Goal: Information Seeking & Learning: Learn about a topic

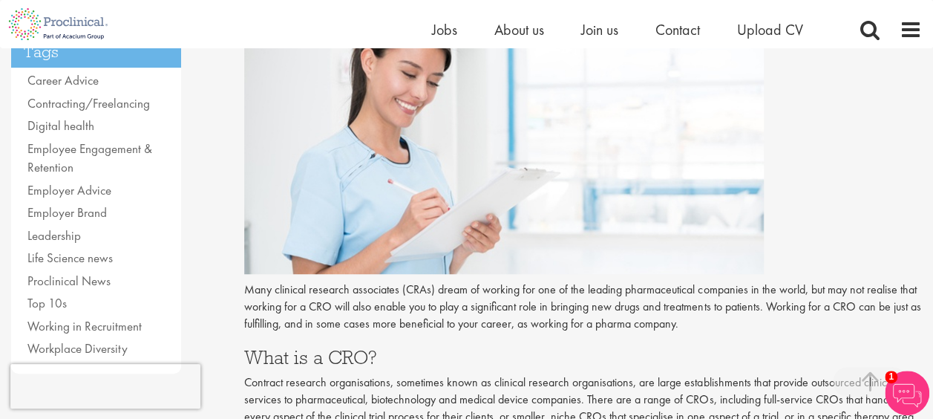
scroll to position [297, 0]
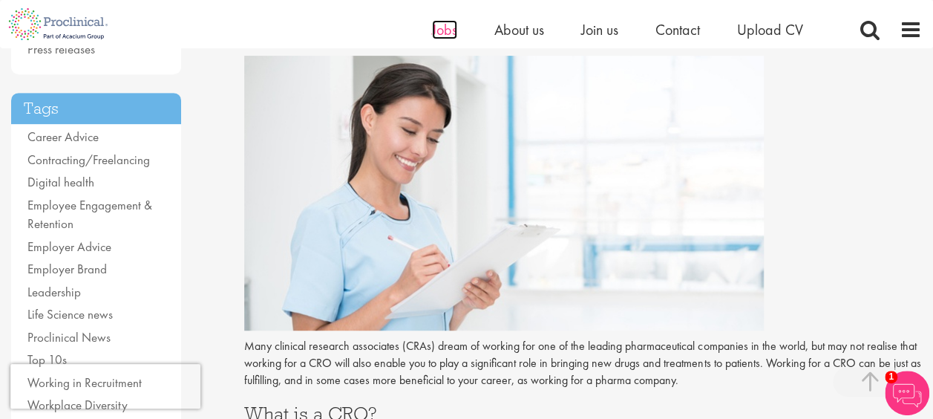
click at [447, 27] on span "Jobs" at bounding box center [444, 29] width 25 height 19
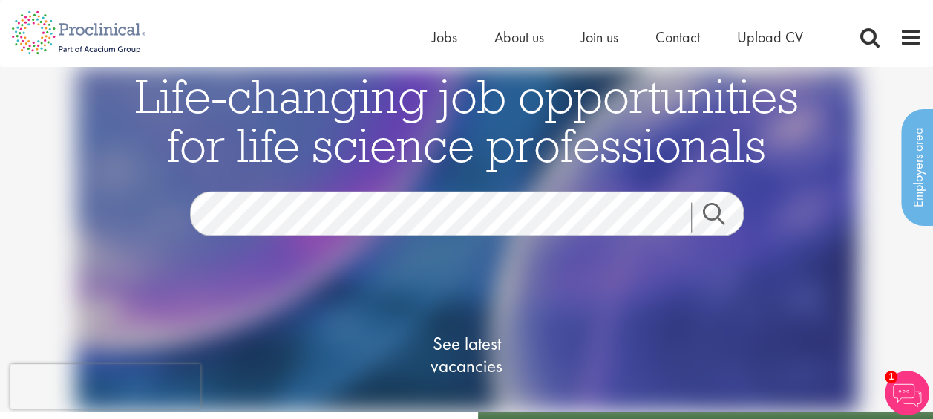
click at [721, 224] on link "Search" at bounding box center [723, 218] width 64 height 30
